Goal: Information Seeking & Learning: Learn about a topic

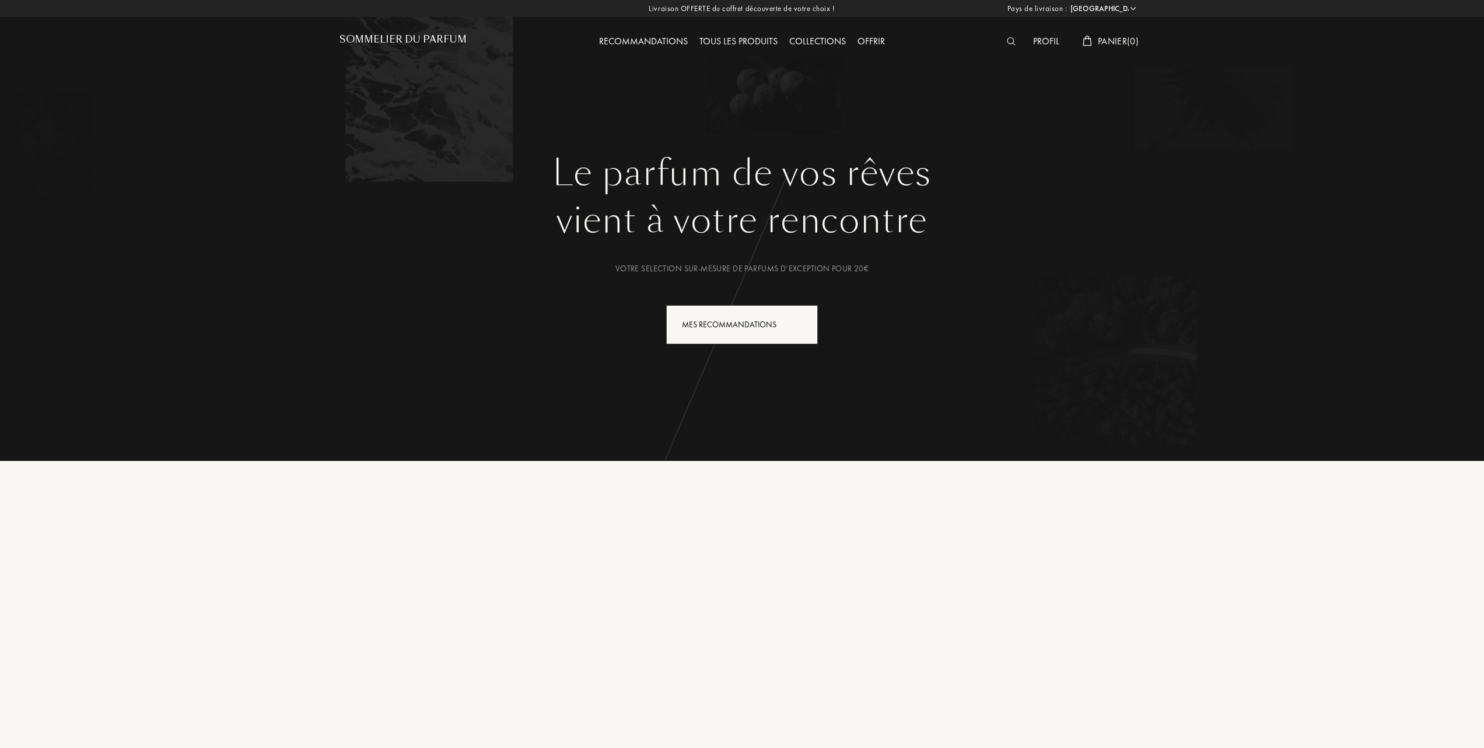
select select "FR"
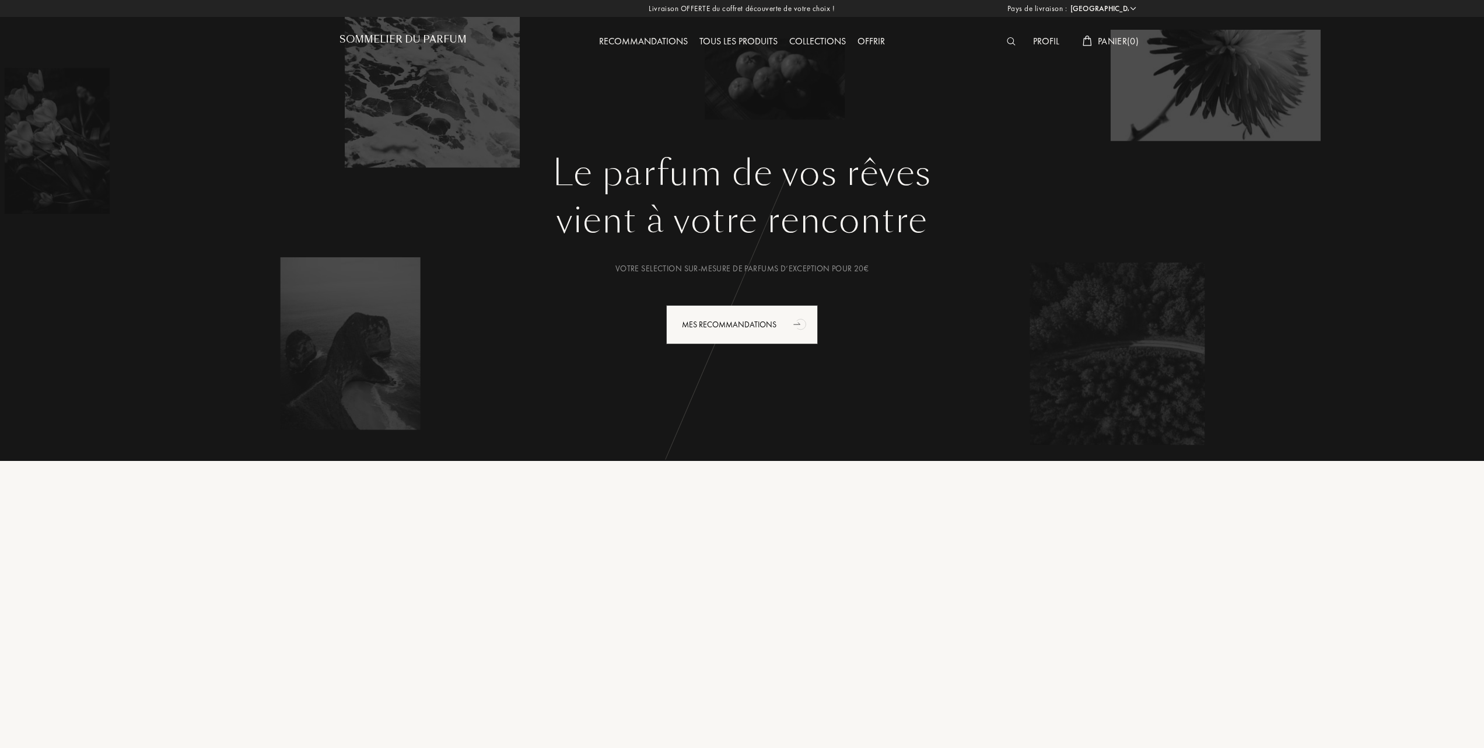
click at [749, 40] on div "Tous les produits" at bounding box center [739, 41] width 90 height 15
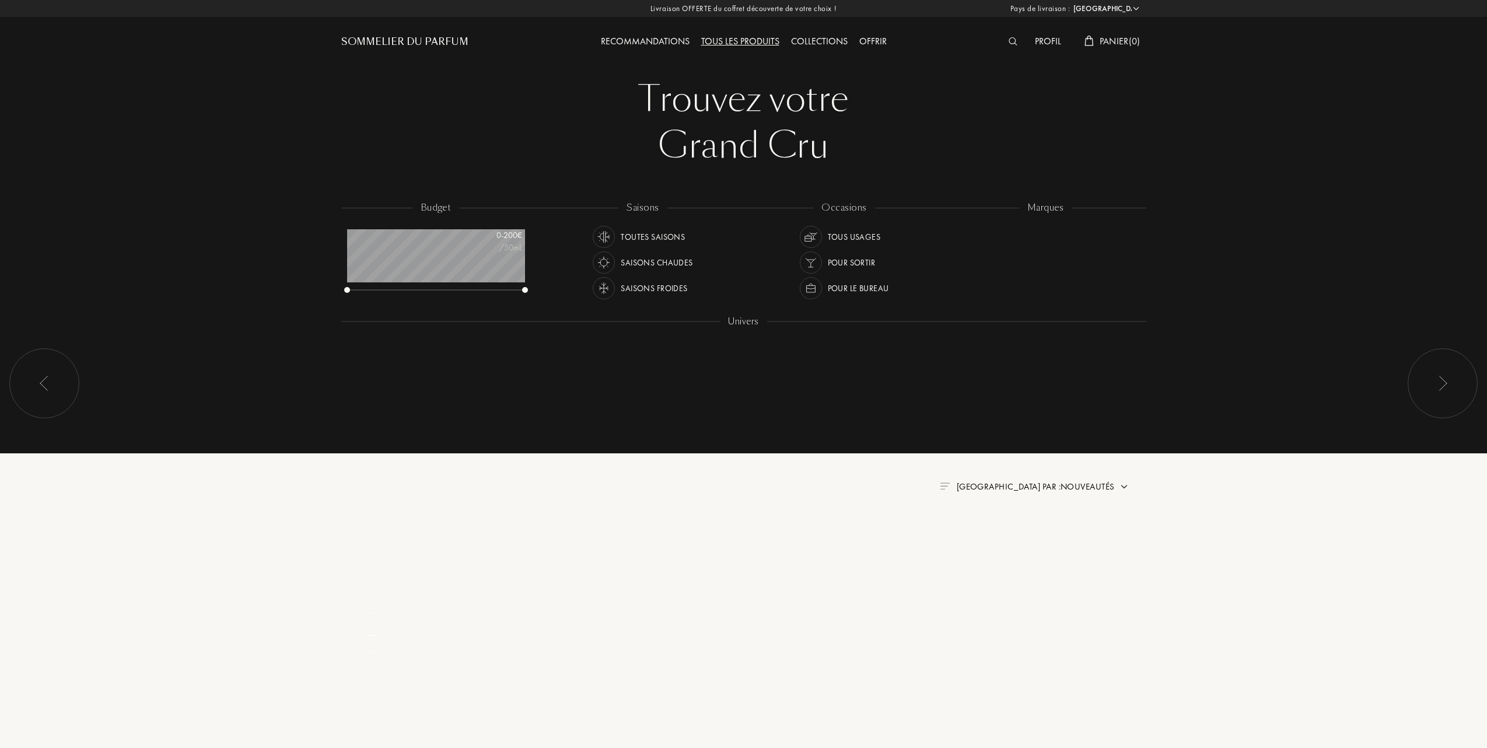
select select "FR"
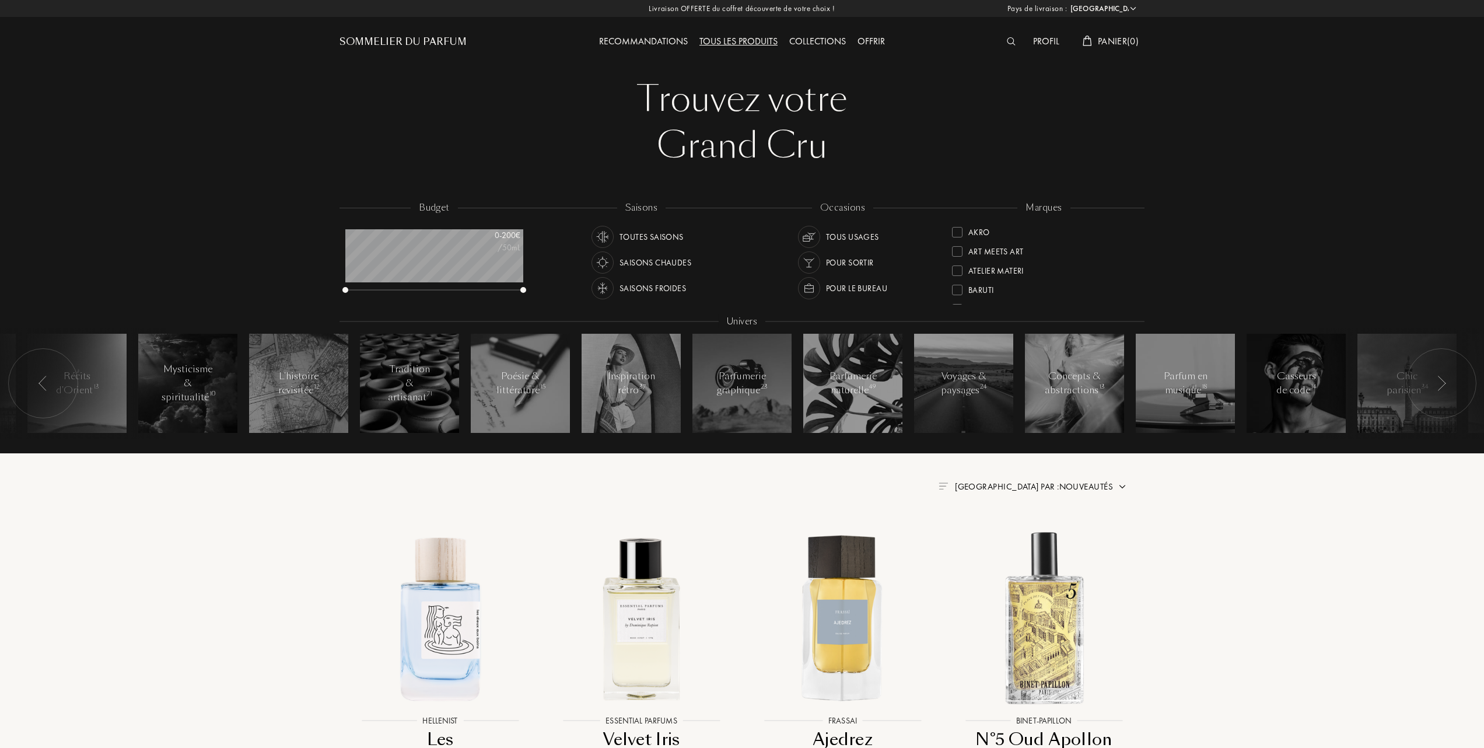
click at [750, 36] on div "Tous les produits" at bounding box center [739, 41] width 90 height 15
select select "FR"
click at [822, 43] on div "Collections" at bounding box center [817, 41] width 68 height 15
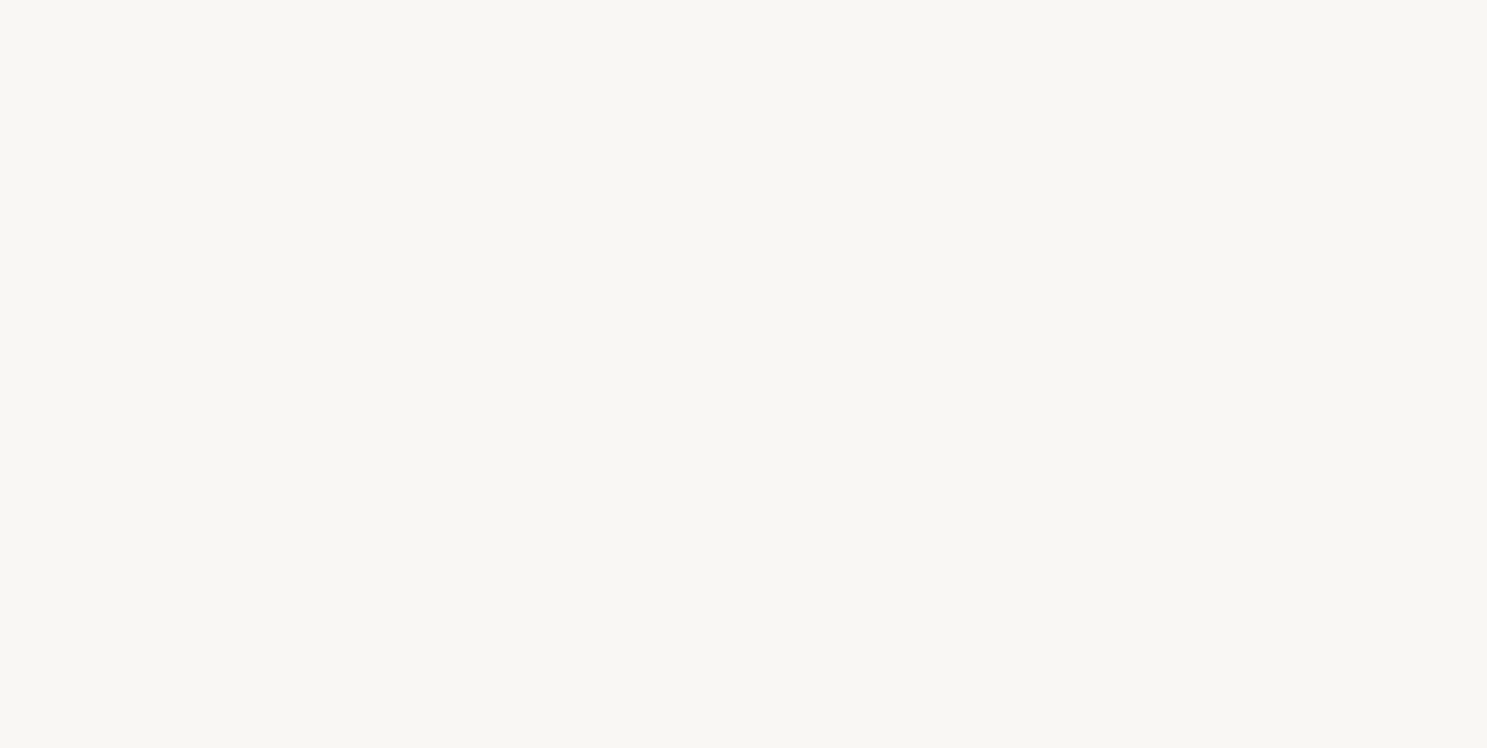
select select "FR"
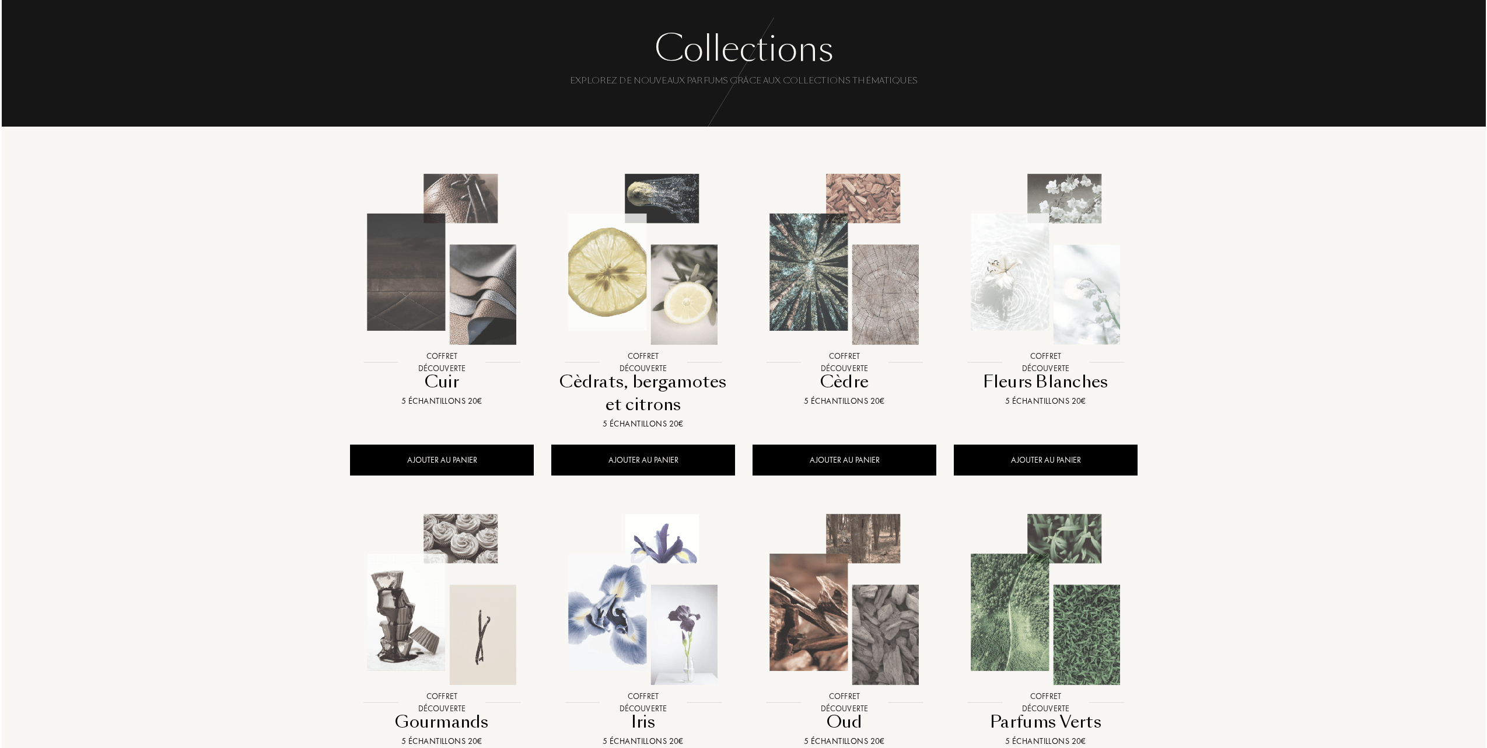
scroll to position [78, 0]
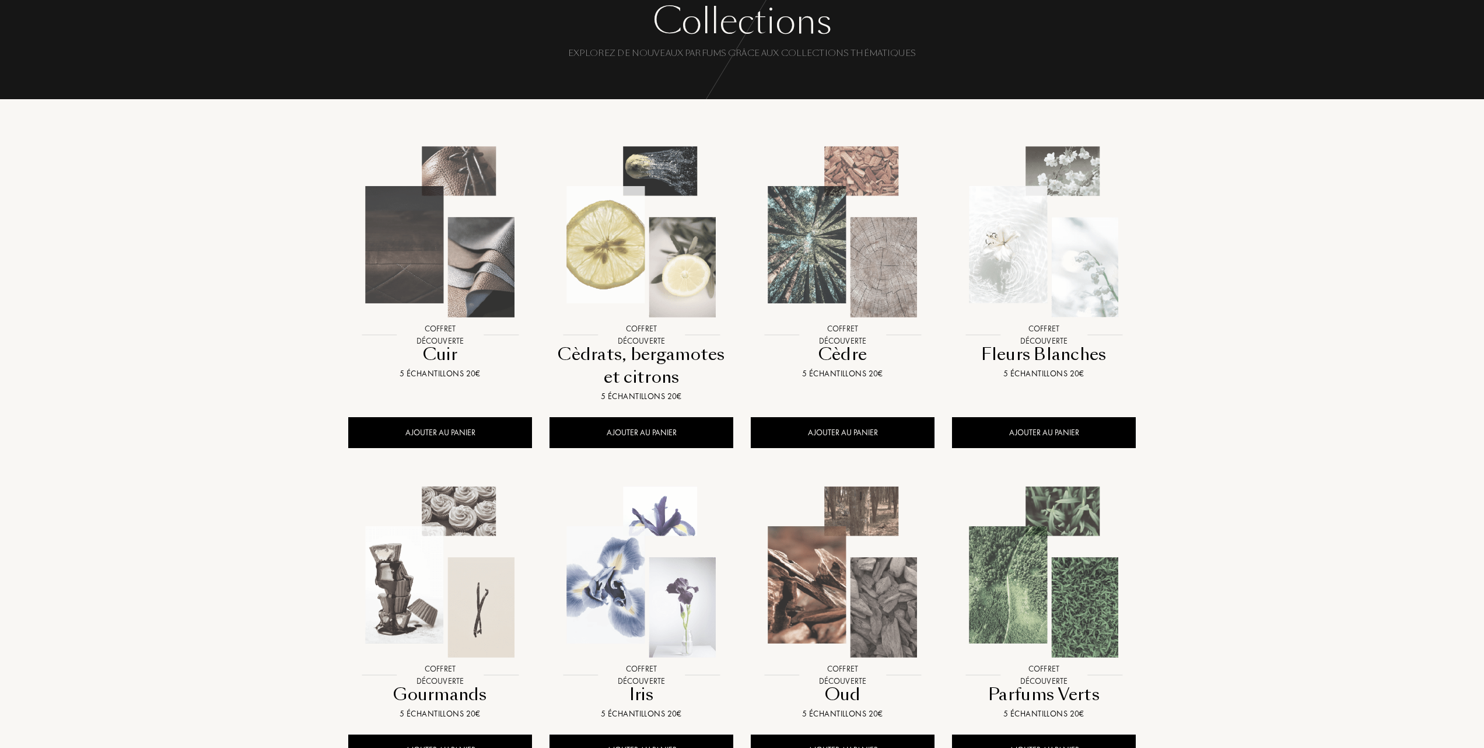
click at [1036, 591] on img at bounding box center [1043, 571] width 181 height 181
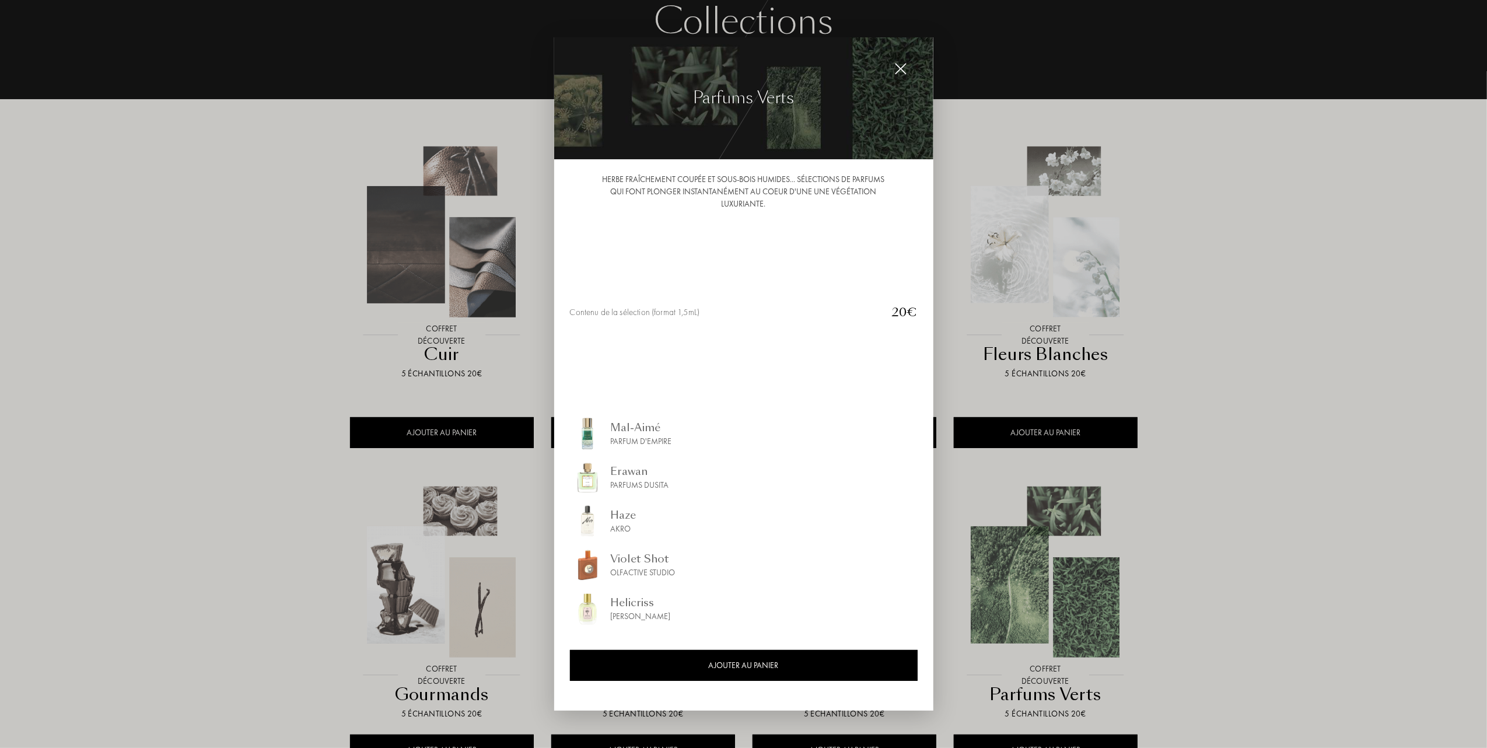
click at [626, 471] on div "Erawan" at bounding box center [640, 472] width 58 height 16
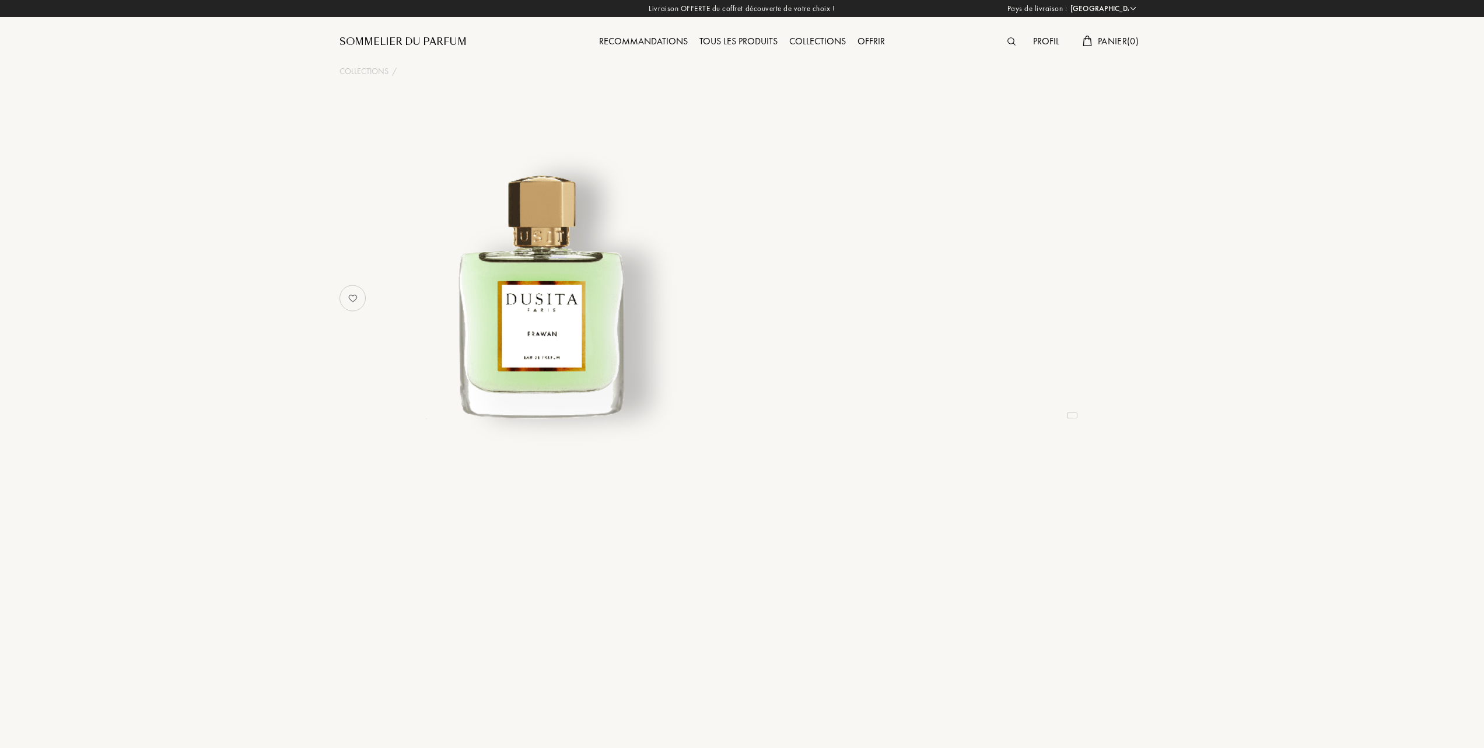
select select "FR"
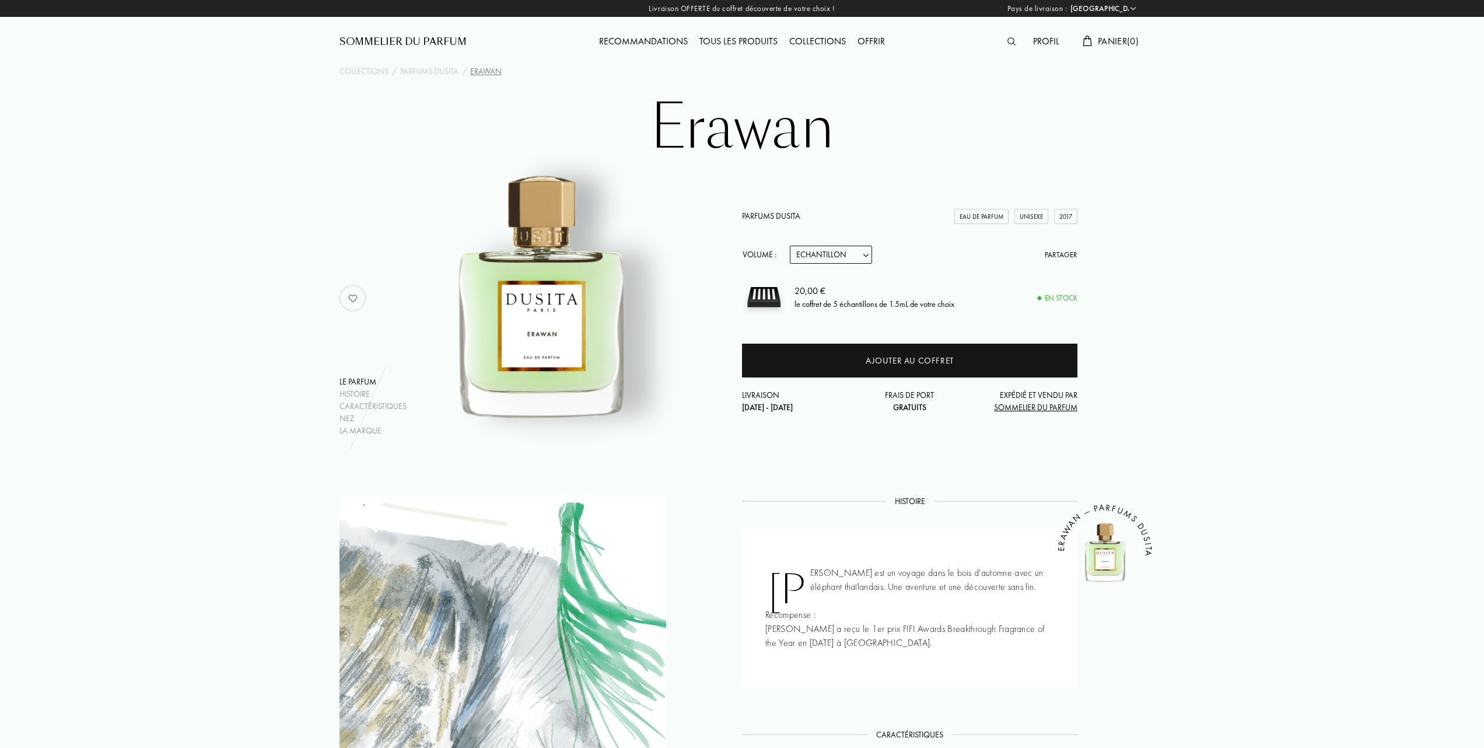
click at [871, 253] on select "Echantillon 15mL 22.5mL (3 * 7.5mL) 50mL 100mL" at bounding box center [831, 255] width 82 height 18
select select "1"
click at [790, 246] on select "Echantillon 15mL 22.5mL (3 * 7.5mL) 50mL 100mL" at bounding box center [831, 255] width 82 height 18
select select "1"
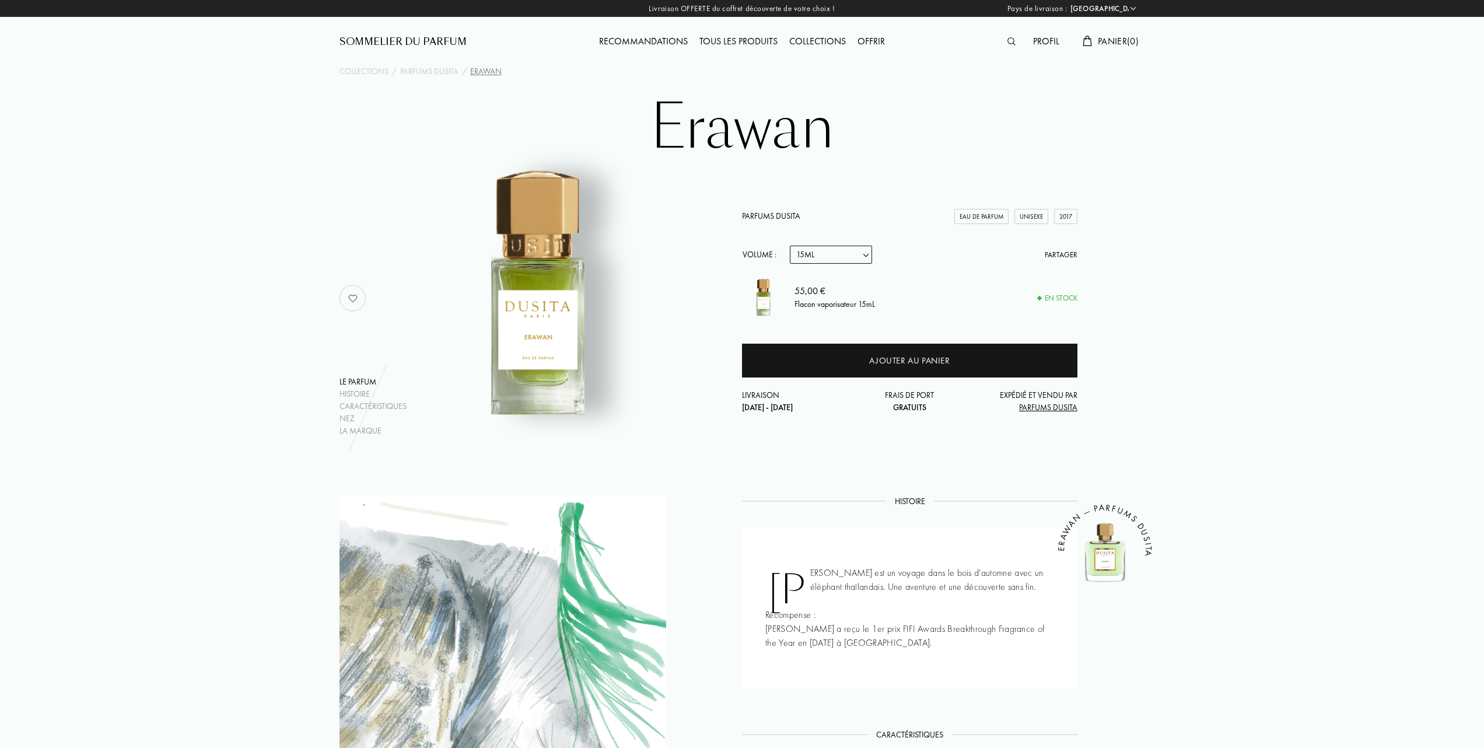
click at [869, 255] on select "Echantillon 15mL 22.5mL (3 * 7.5mL) 50mL 100mL" at bounding box center [831, 255] width 82 height 18
select select "2"
click at [790, 246] on select "Echantillon 15mL 22.5mL (3 * 7.5mL) 50mL 100mL" at bounding box center [831, 255] width 82 height 18
select select "2"
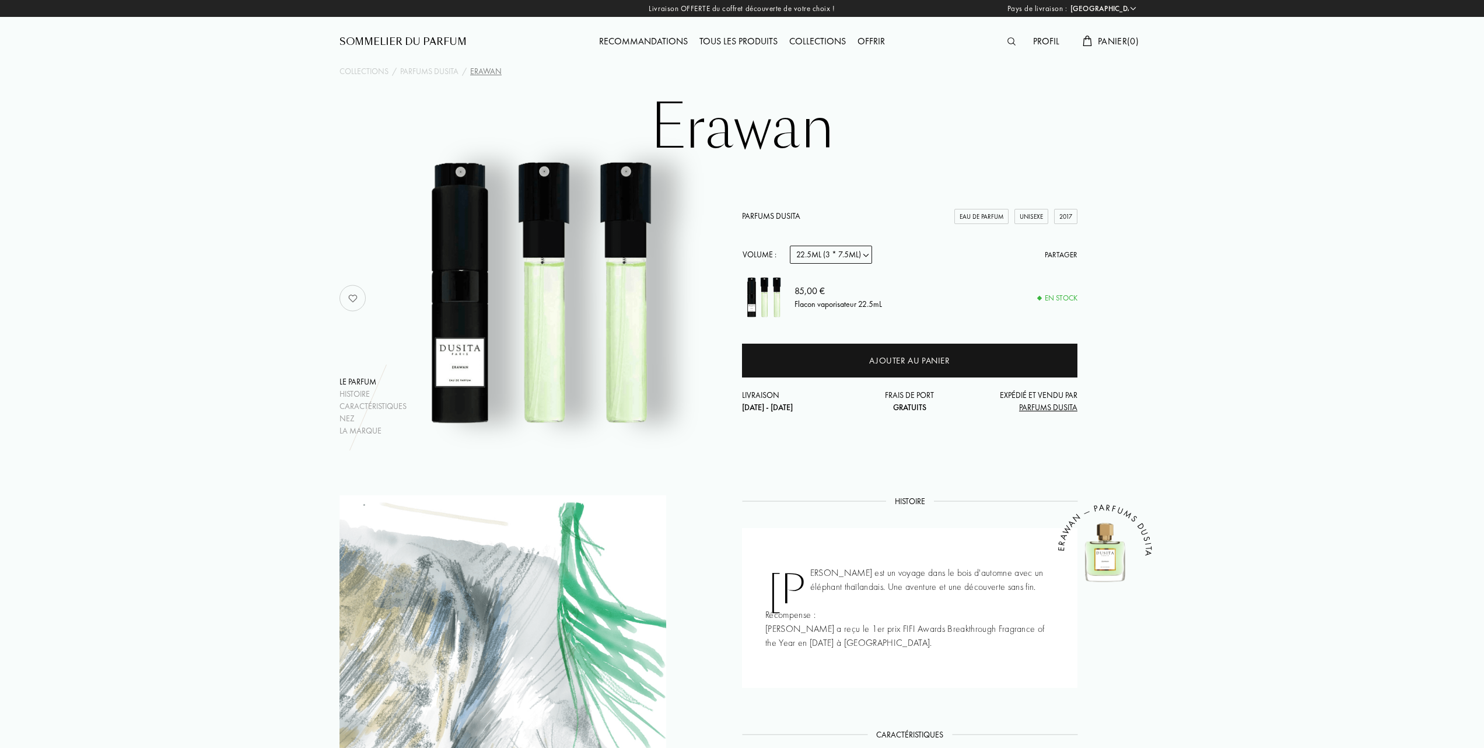
click at [869, 255] on select "Echantillon 15mL 22.5mL (3 * 7.5mL) 50mL 100mL" at bounding box center [831, 255] width 82 height 18
select select "3"
click at [790, 246] on select "Echantillon 15mL 22.5mL (3 * 7.5mL) 50mL 100mL" at bounding box center [831, 255] width 82 height 18
select select "3"
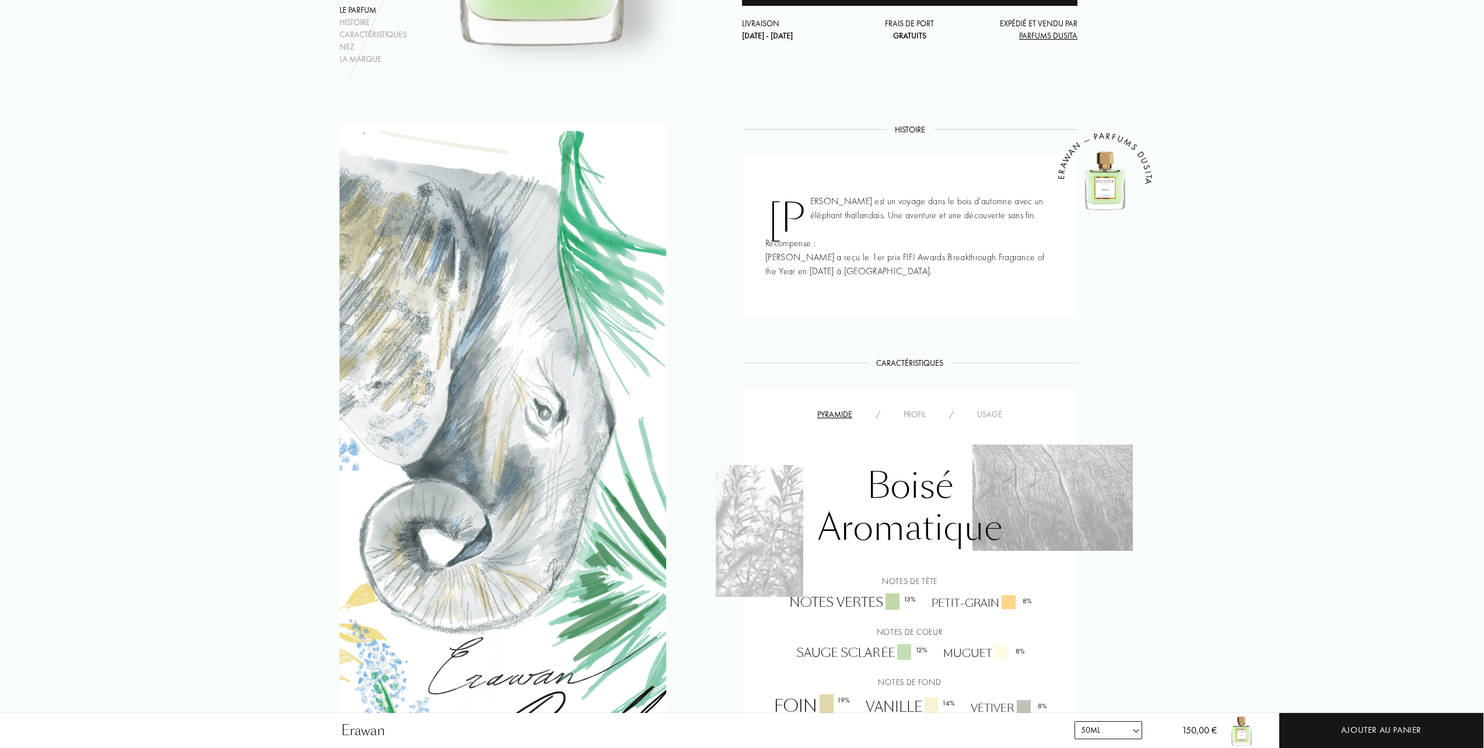
scroll to position [467, 0]
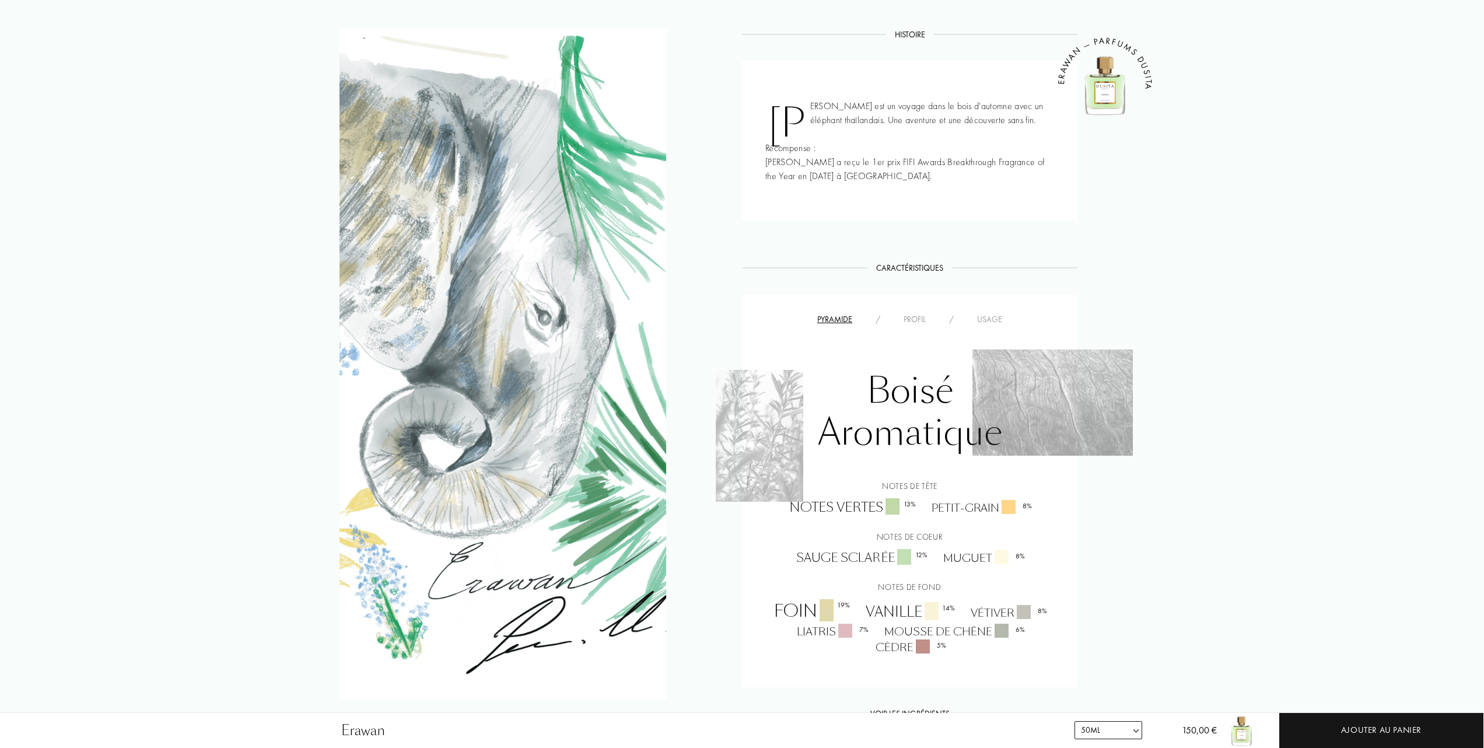
click at [996, 325] on div "Usage" at bounding box center [989, 319] width 48 height 12
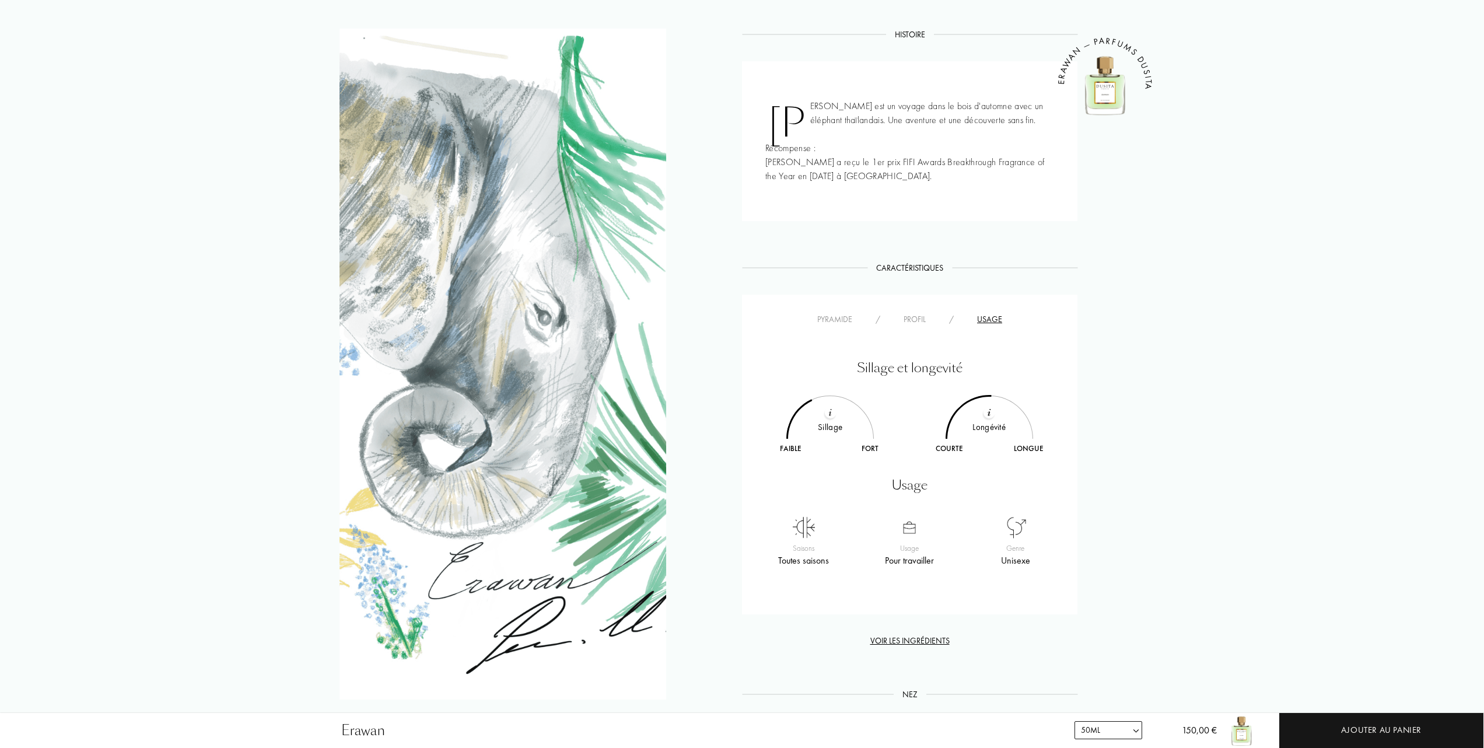
click at [916, 325] on div "Profil" at bounding box center [914, 319] width 45 height 12
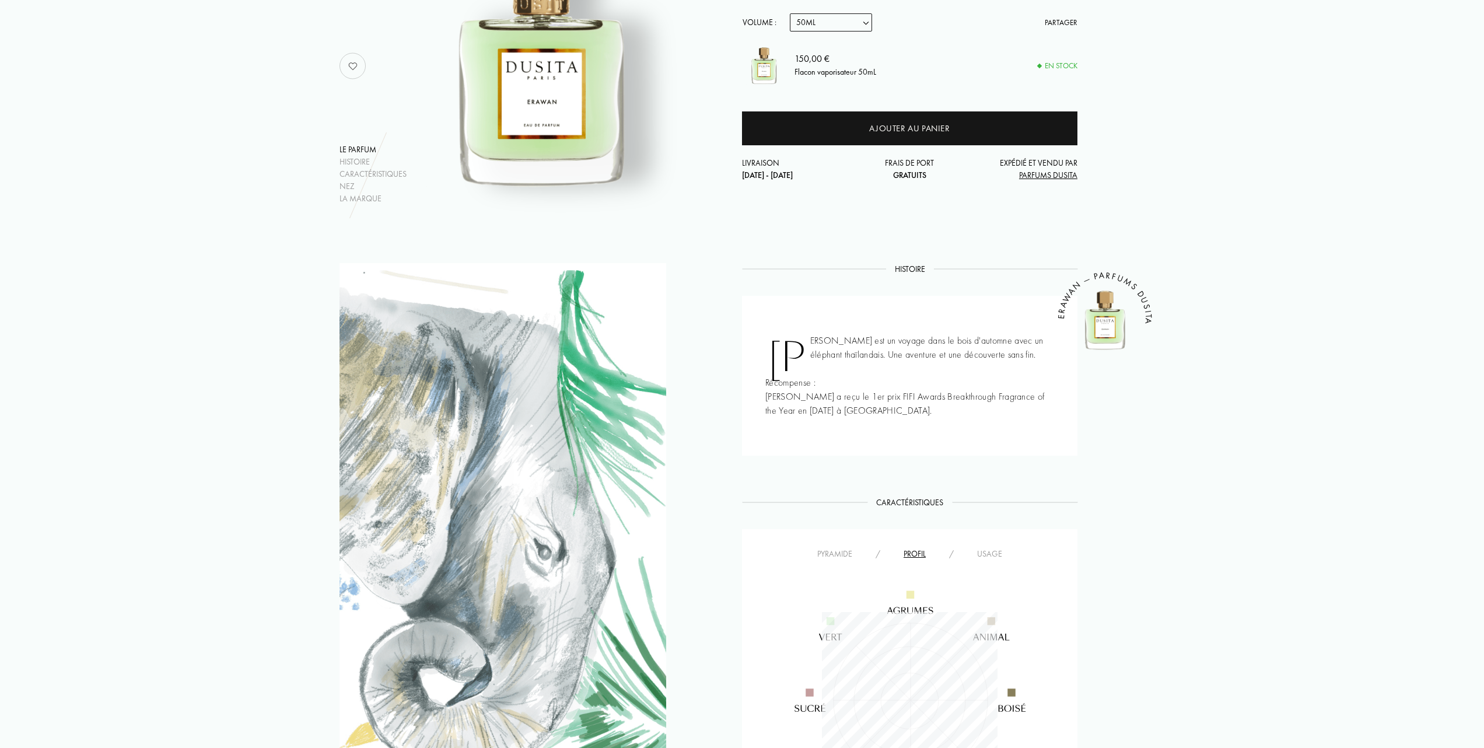
scroll to position [233, 0]
click at [829, 559] on div "Pyramide" at bounding box center [835, 553] width 58 height 12
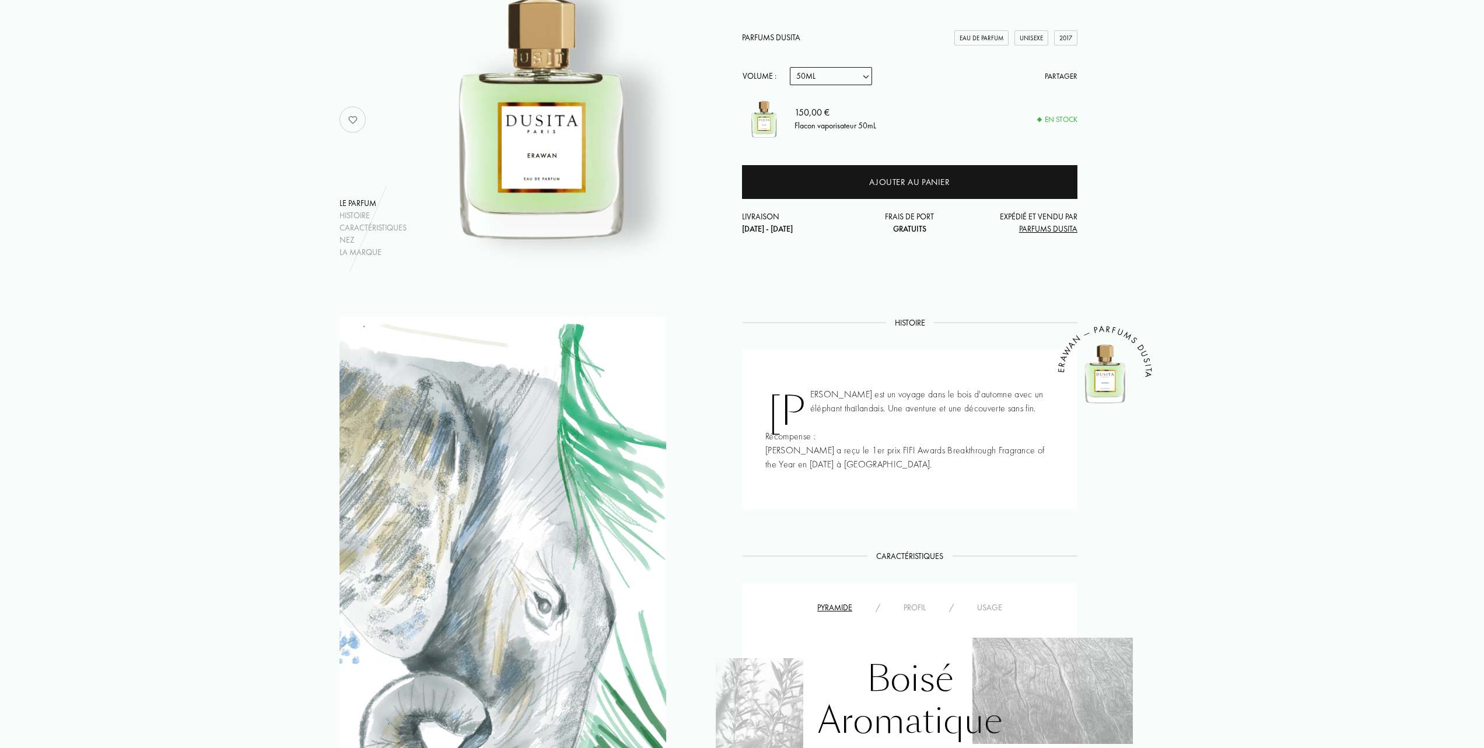
scroll to position [155, 0]
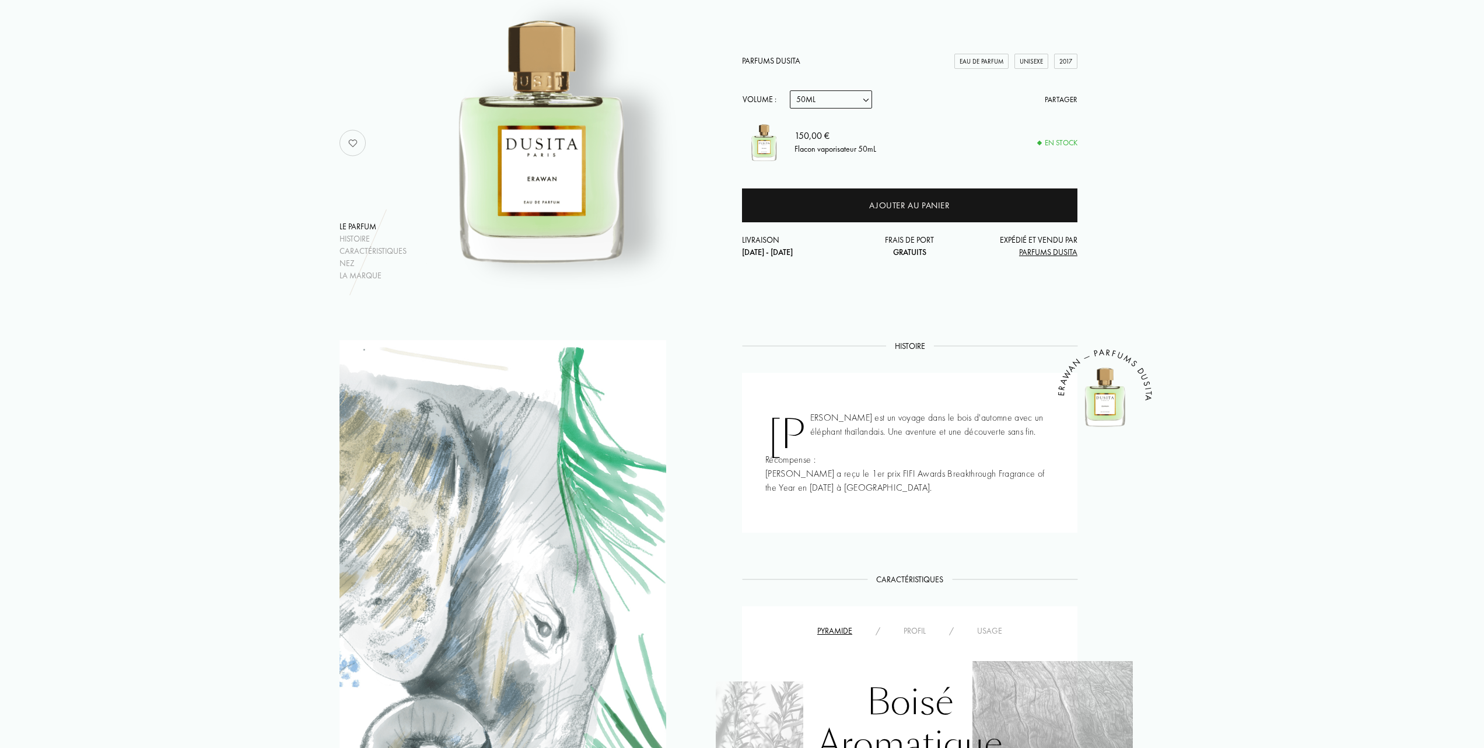
click at [871, 94] on select "Echantillon 15mL 22.5mL (3 * 7.5mL) 50mL 100mL" at bounding box center [831, 99] width 82 height 18
select select "0"
click at [790, 90] on select "Echantillon 15mL 22.5mL (3 * 7.5mL) 50mL 100mL" at bounding box center [831, 99] width 82 height 18
select select "0"
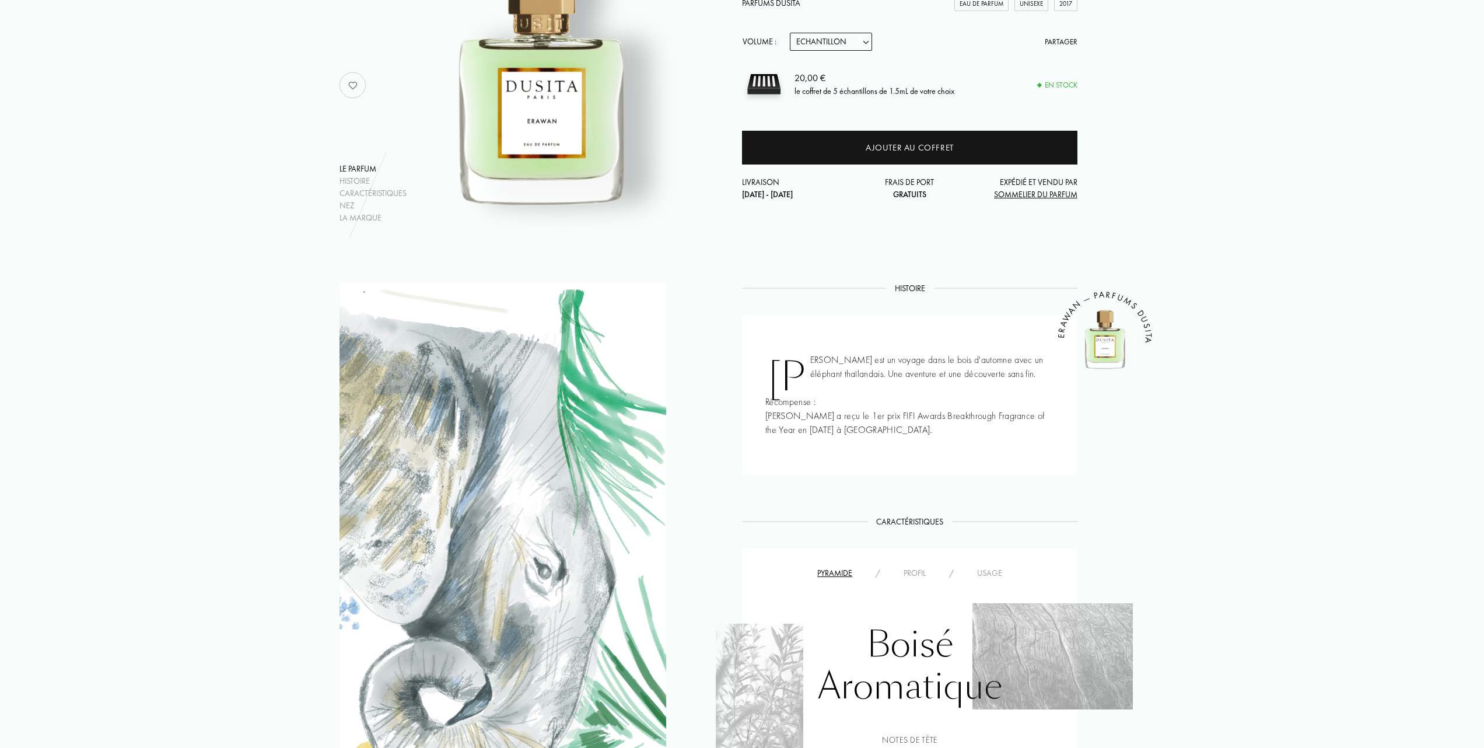
scroll to position [0, 0]
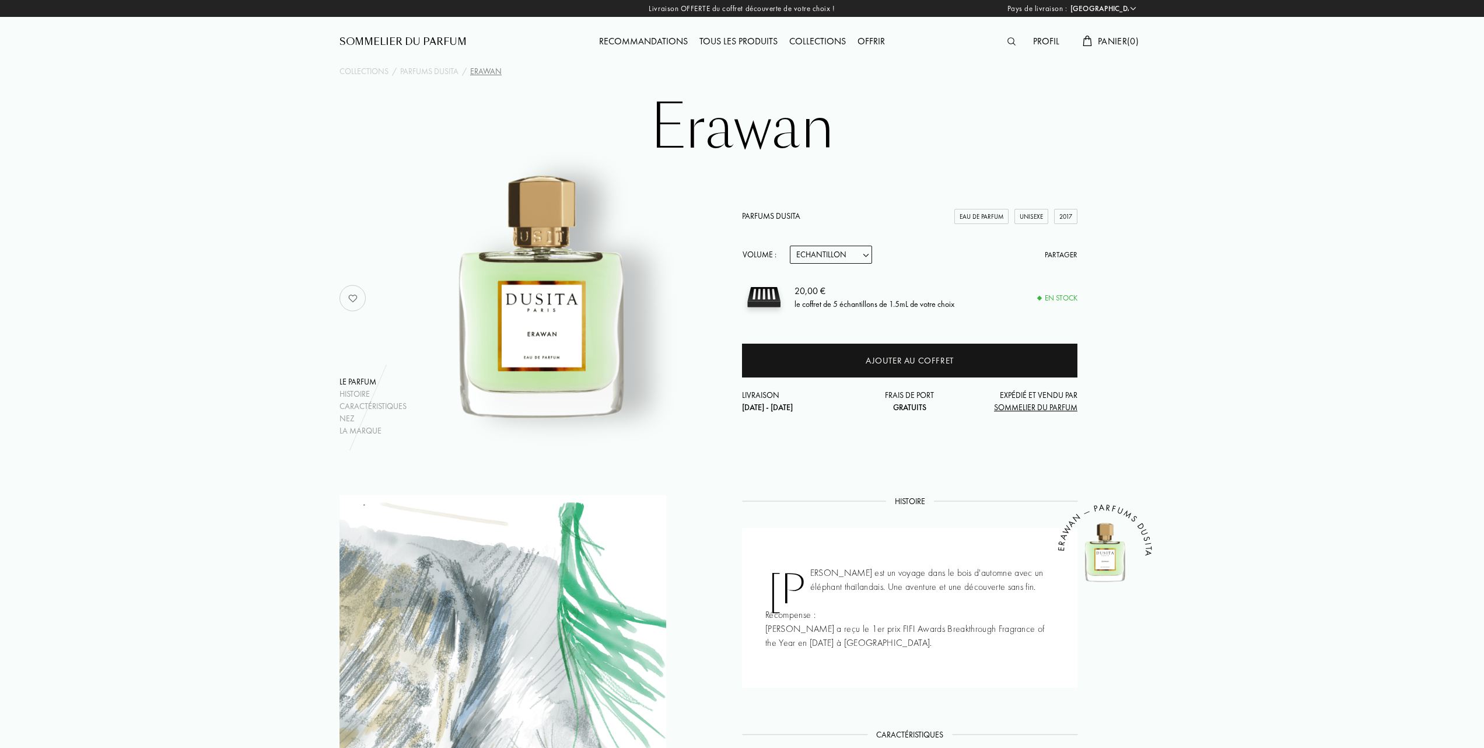
click at [810, 40] on div "Collections" at bounding box center [817, 41] width 68 height 15
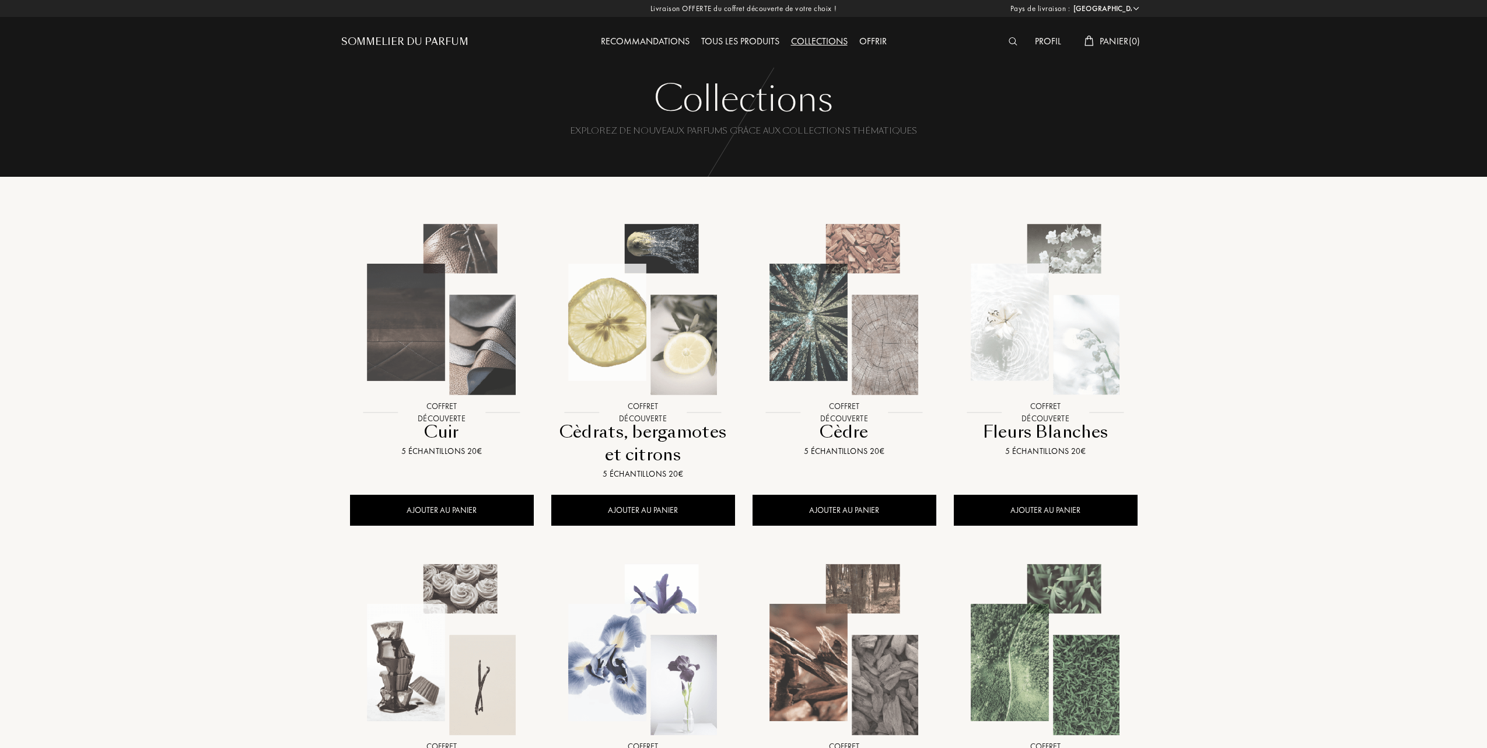
select select "FR"
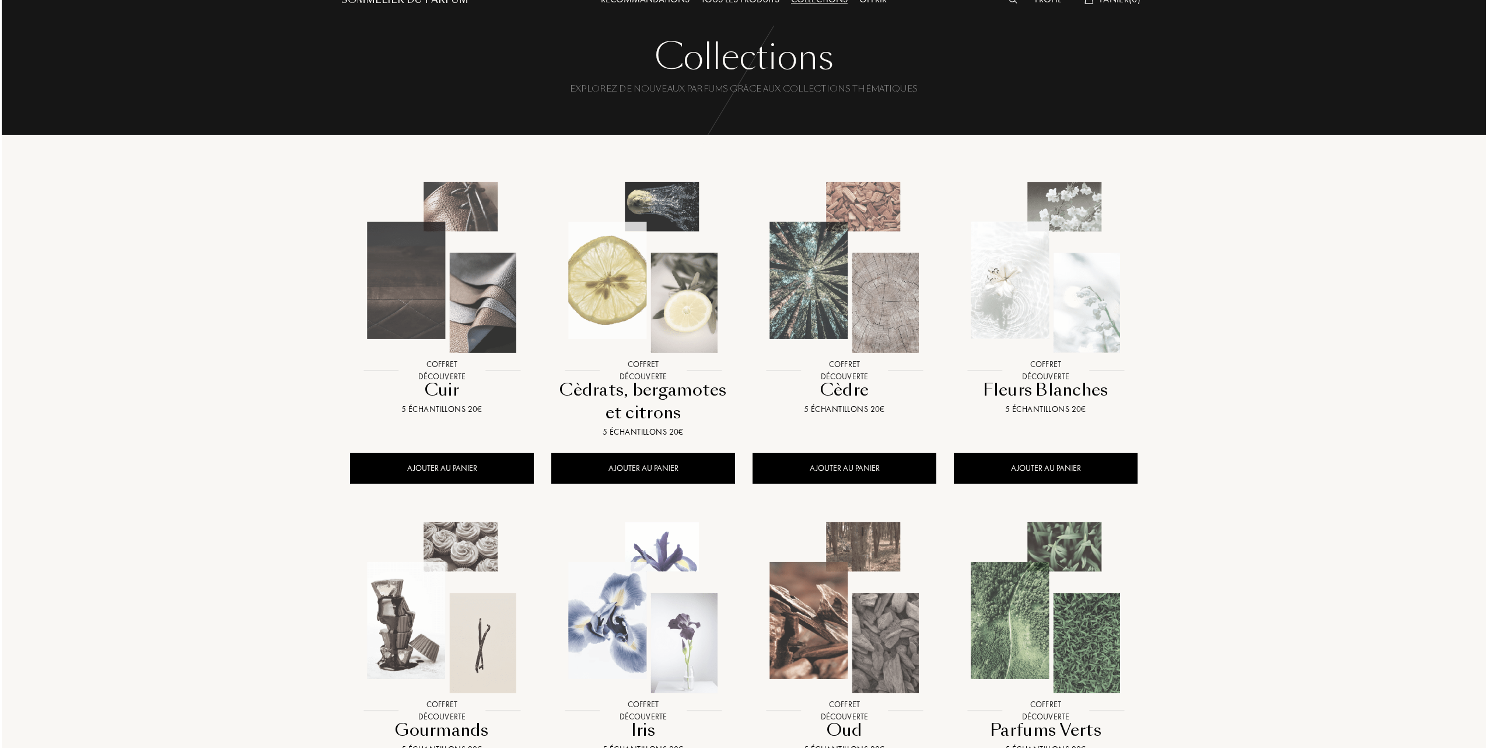
scroll to position [78, 0]
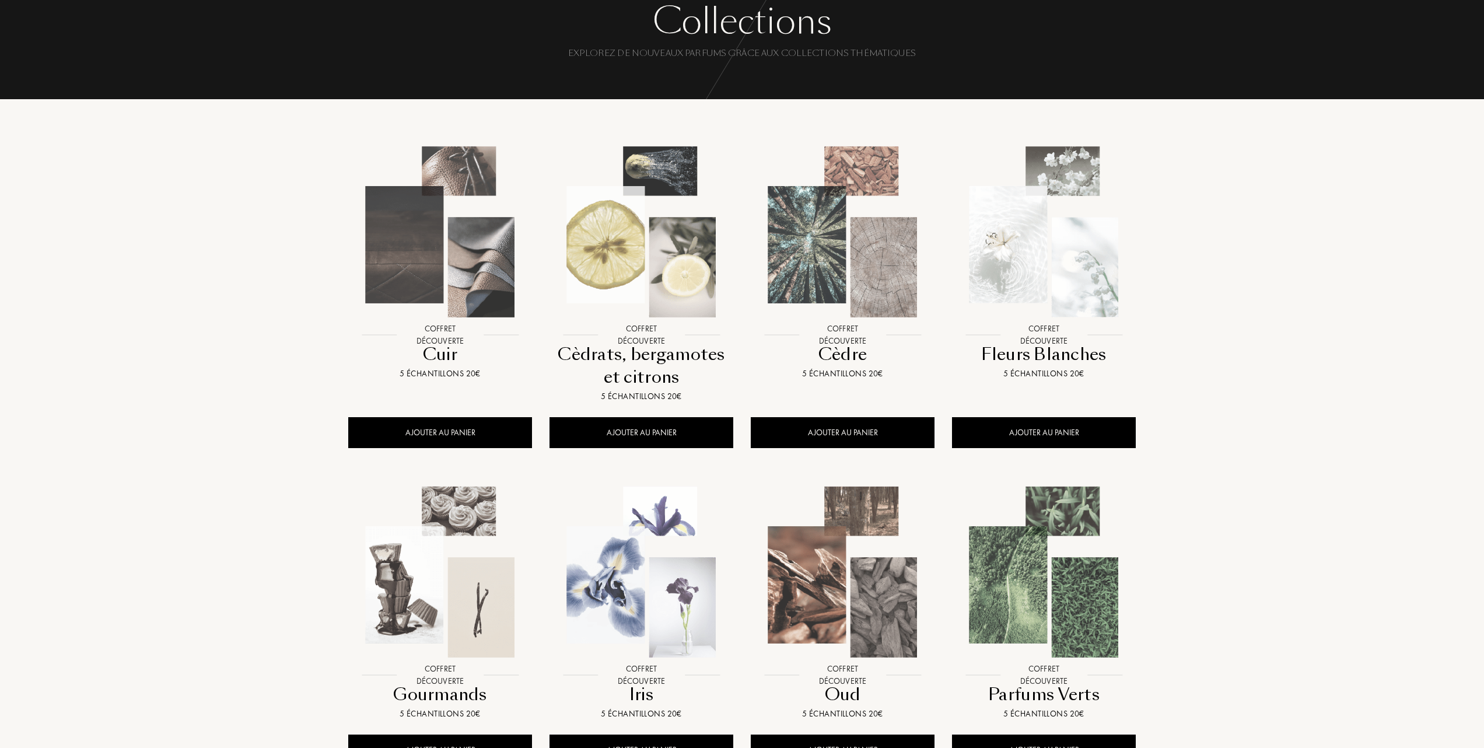
click at [1049, 561] on img at bounding box center [1043, 571] width 181 height 181
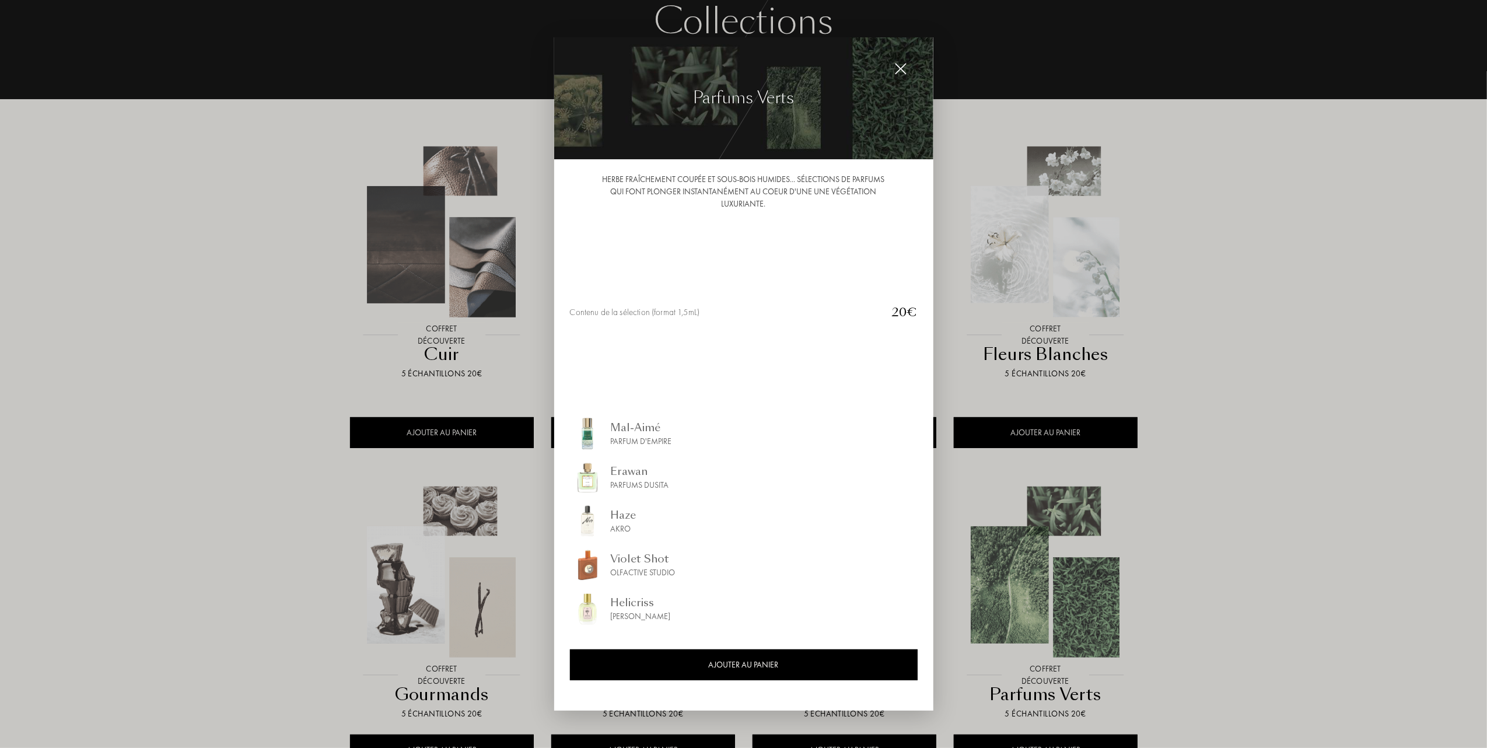
click at [632, 430] on div "Mal-Aimé" at bounding box center [641, 428] width 61 height 16
click at [629, 478] on div "Erawan" at bounding box center [640, 472] width 58 height 16
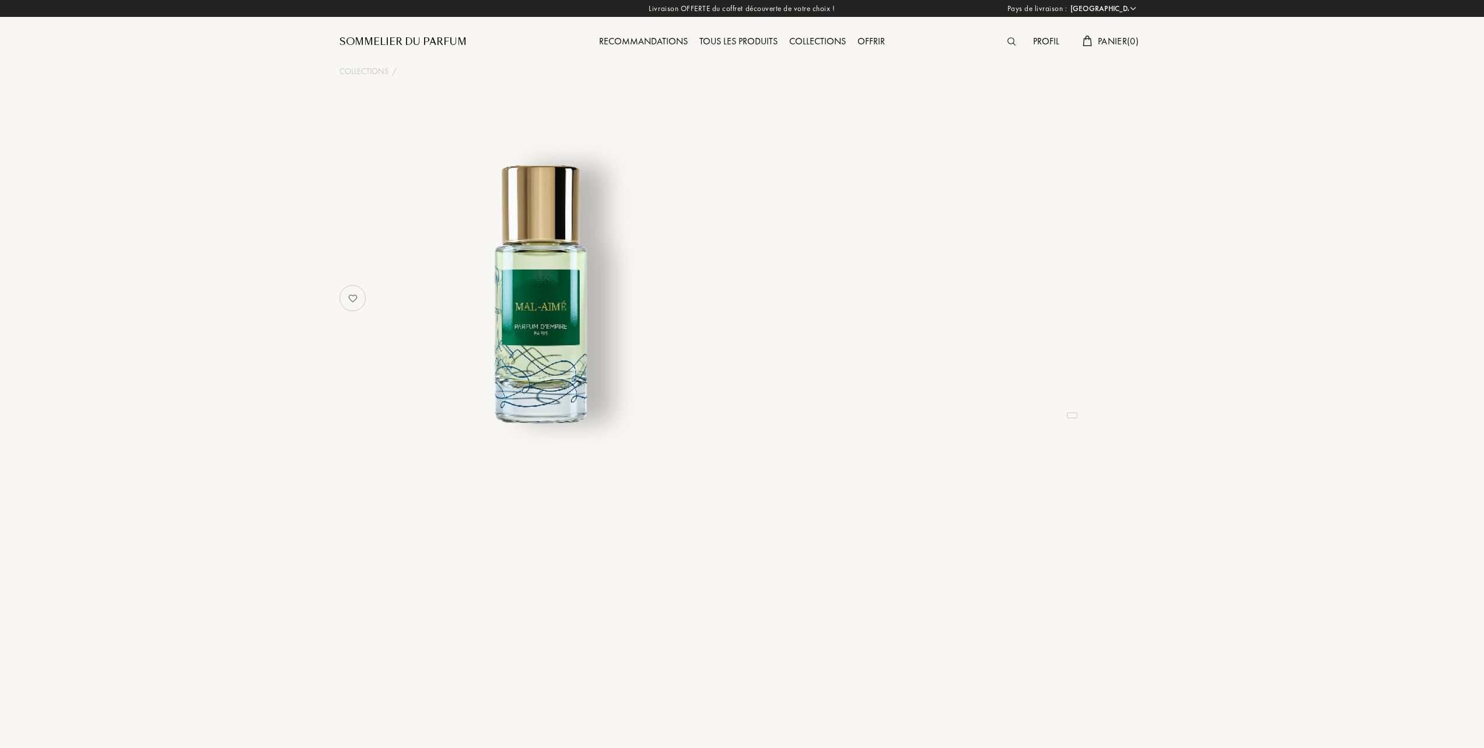
select select "FR"
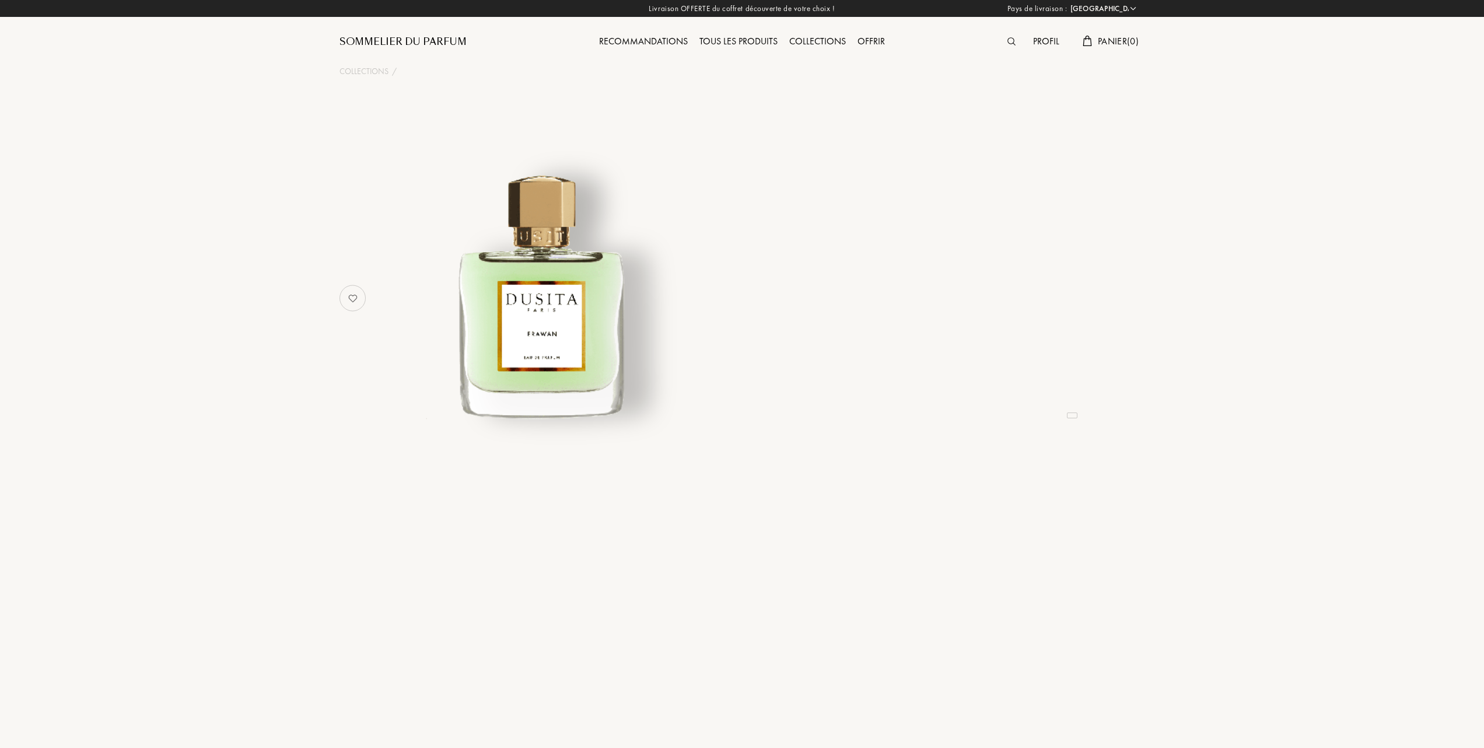
select select "FR"
